Goal: Check status: Check status

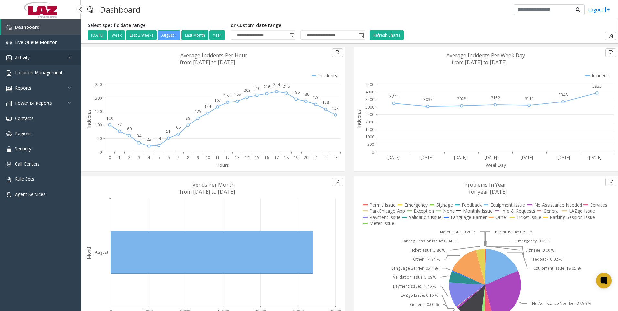
click at [24, 56] on span "Activity" at bounding box center [22, 57] width 15 height 6
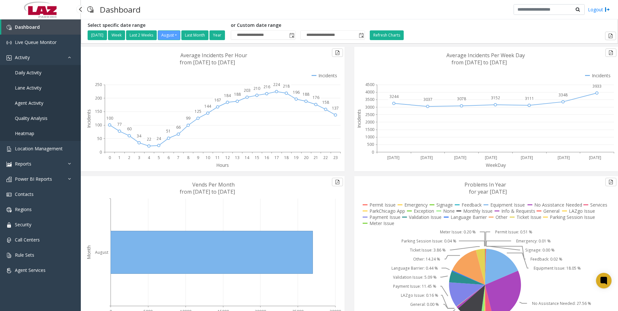
click at [29, 100] on span "Agent Activity" at bounding box center [29, 103] width 28 height 6
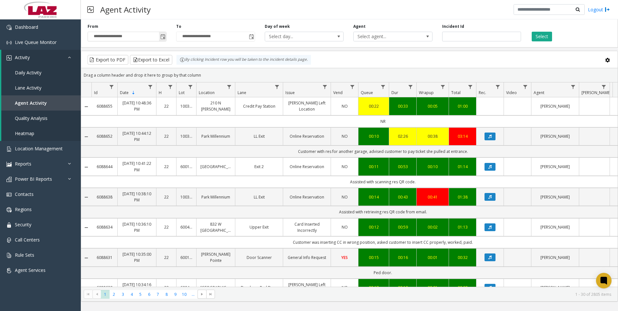
click at [163, 36] on span "Toggle popup" at bounding box center [162, 36] width 5 height 5
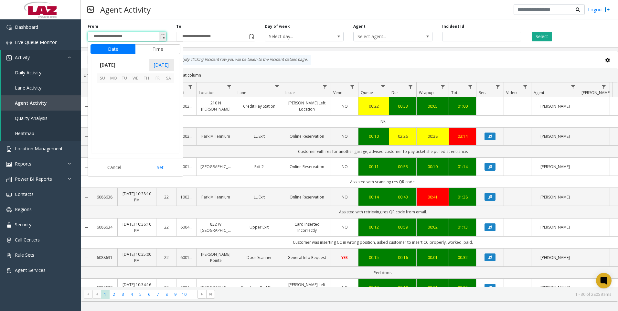
scroll to position [115877, 0]
click at [155, 50] on button "Time" at bounding box center [157, 49] width 45 height 10
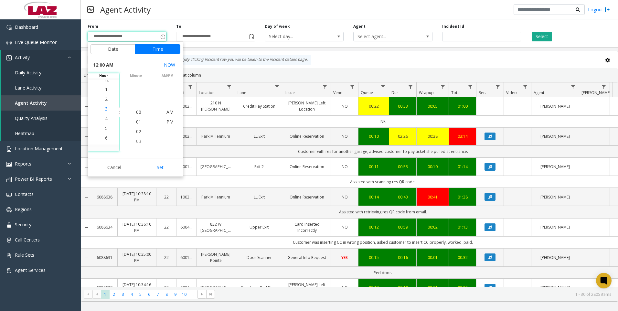
scroll to position [39, 0]
click at [105, 140] on span "7" at bounding box center [106, 141] width 3 height 6
click at [137, 131] on span "24" at bounding box center [138, 131] width 5 height 6
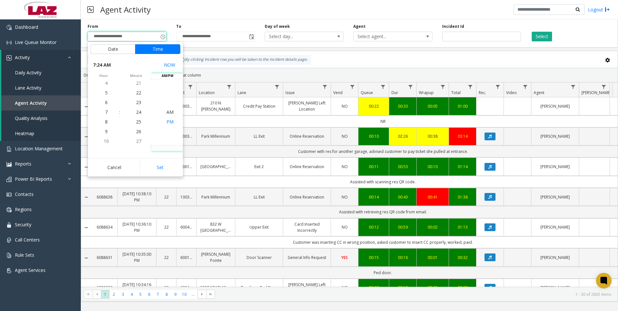
click at [167, 121] on span "PM" at bounding box center [169, 122] width 7 height 6
click at [163, 167] on button "Set" at bounding box center [160, 167] width 41 height 14
type input "**********"
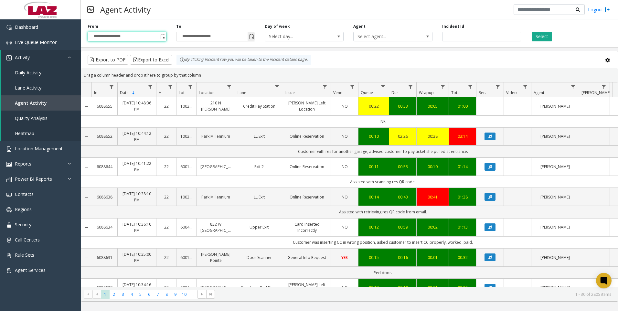
click at [252, 37] on span "Toggle popup" at bounding box center [251, 36] width 5 height 5
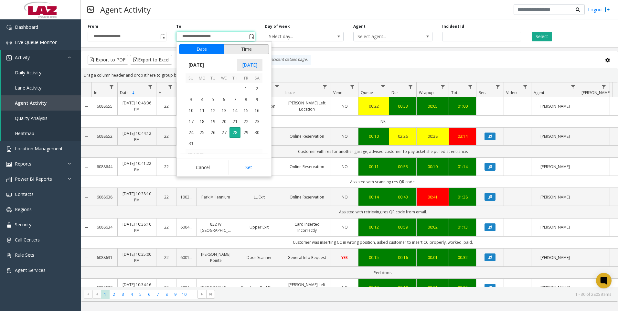
click at [248, 48] on button "Time" at bounding box center [246, 49] width 45 height 10
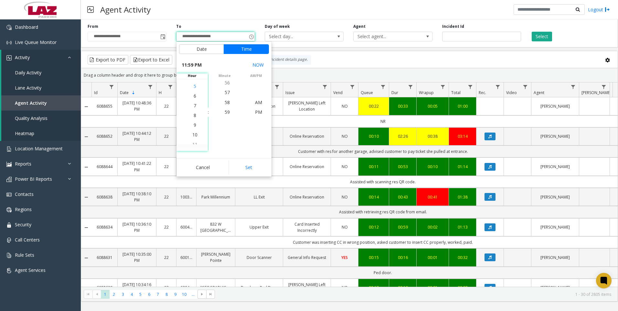
scroll to position [184, 0]
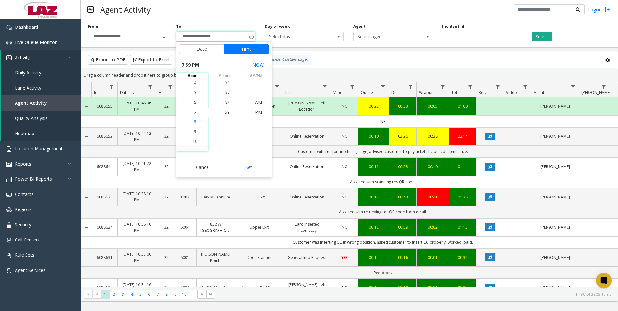
click at [194, 122] on span "8" at bounding box center [195, 122] width 3 height 6
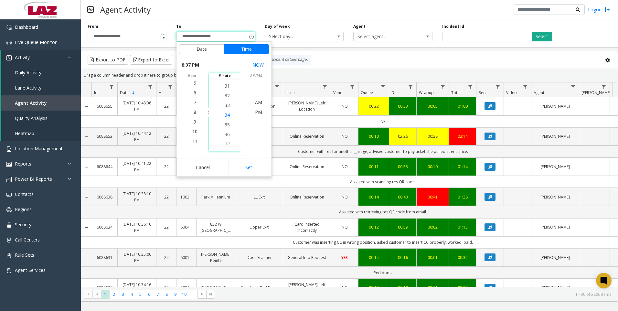
scroll to position [320, 0]
click at [225, 83] on span "30" at bounding box center [227, 82] width 5 height 6
click at [256, 112] on span "PM" at bounding box center [258, 112] width 7 height 6
click at [254, 168] on button "Set" at bounding box center [248, 167] width 41 height 14
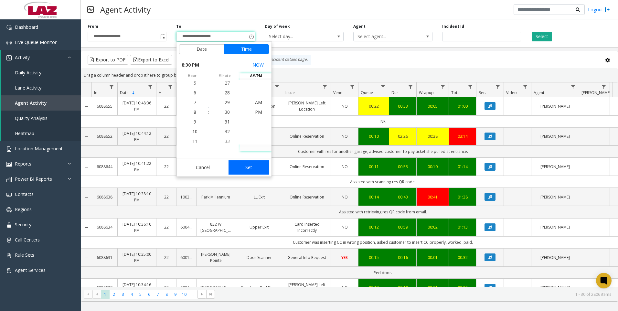
type input "**********"
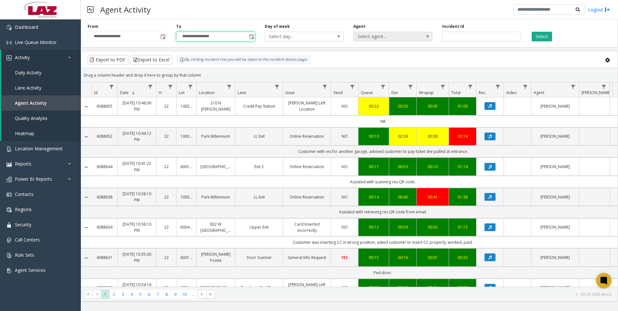
click at [368, 34] on span "Select agent..." at bounding box center [384, 36] width 63 height 9
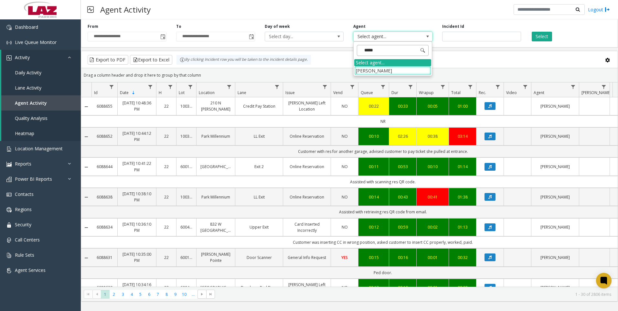
type input "******"
click at [377, 68] on li "[PERSON_NAME]" at bounding box center [392, 70] width 77 height 9
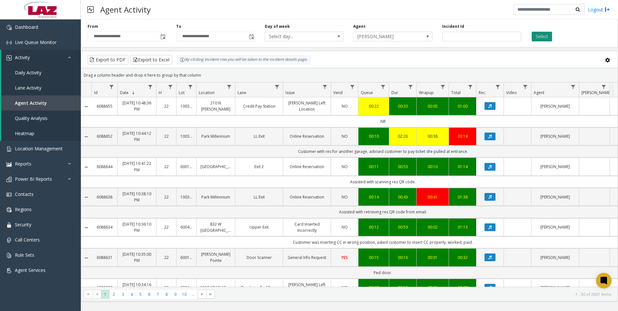
click at [545, 34] on button "Select" at bounding box center [541, 37] width 20 height 10
